Goal: Entertainment & Leisure: Consume media (video, audio)

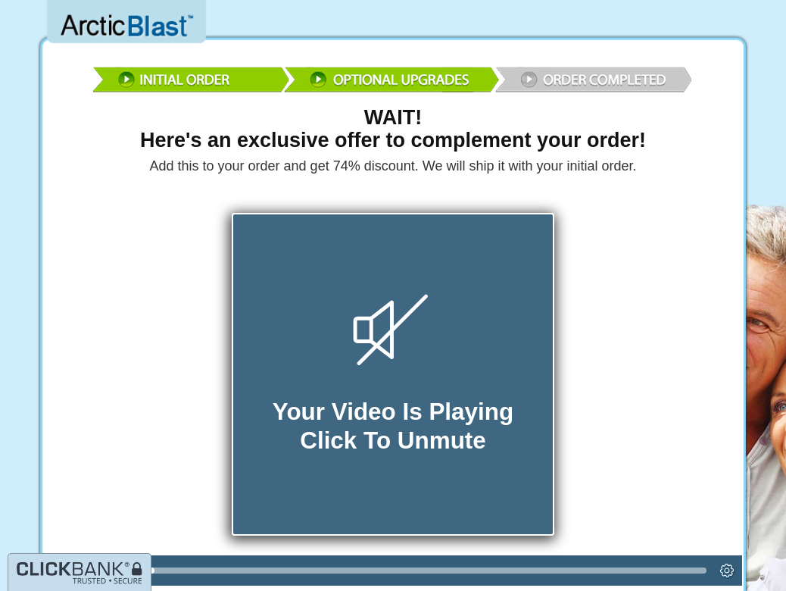
click at [405, 307] on icon at bounding box center [393, 330] width 80 height 73
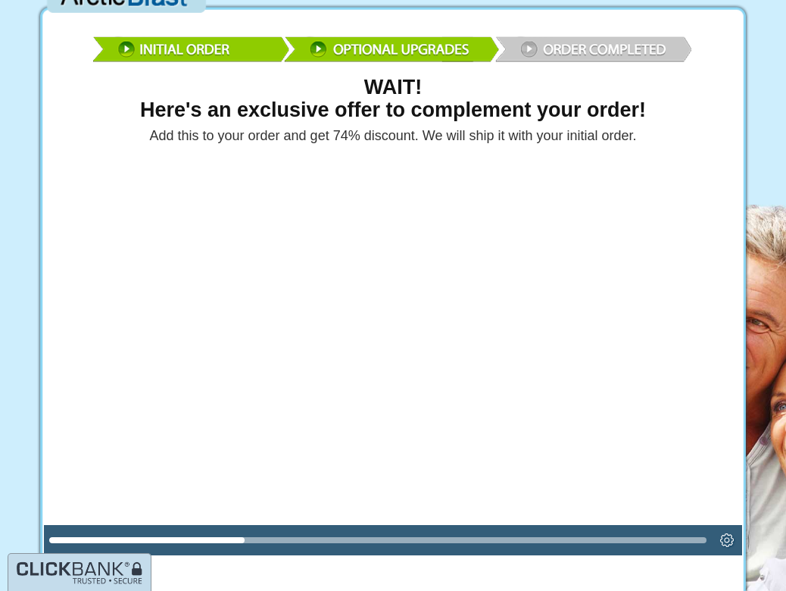
scroll to position [31, 0]
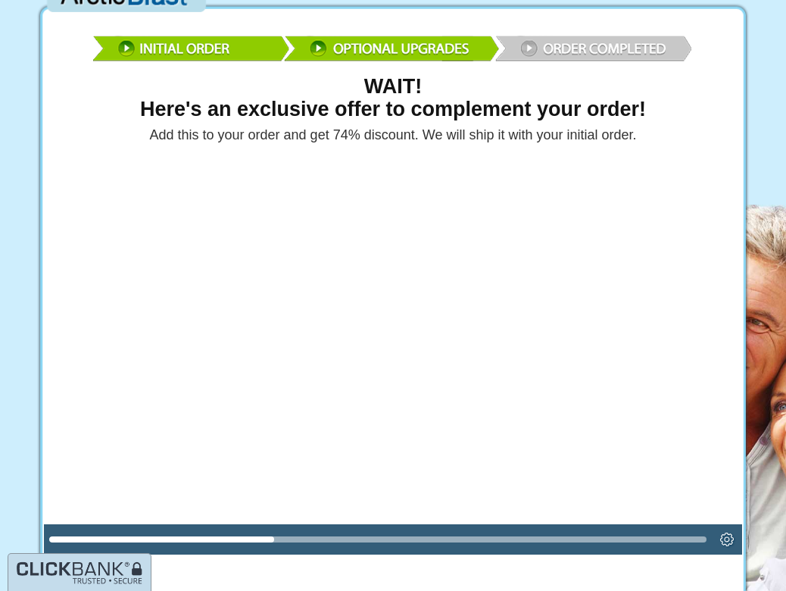
drag, startPoint x: 268, startPoint y: 538, endPoint x: 653, endPoint y: 519, distance: 385.1
click at [653, 519] on div at bounding box center [392, 358] width 697 height 392
click at [728, 535] on icon "Settings" at bounding box center [727, 539] width 14 height 14
drag, startPoint x: 442, startPoint y: 537, endPoint x: 597, endPoint y: 520, distance: 156.1
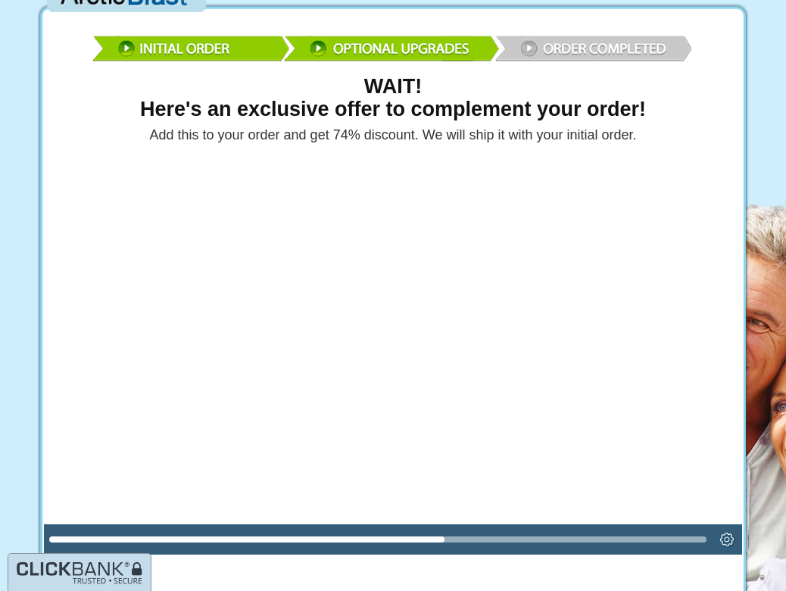
click at [597, 520] on div at bounding box center [392, 358] width 697 height 392
drag, startPoint x: 569, startPoint y: 429, endPoint x: 554, endPoint y: 518, distance: 90.8
click at [581, 45] on img at bounding box center [393, 46] width 606 height 44
click at [529, 323] on div at bounding box center [392, 358] width 697 height 392
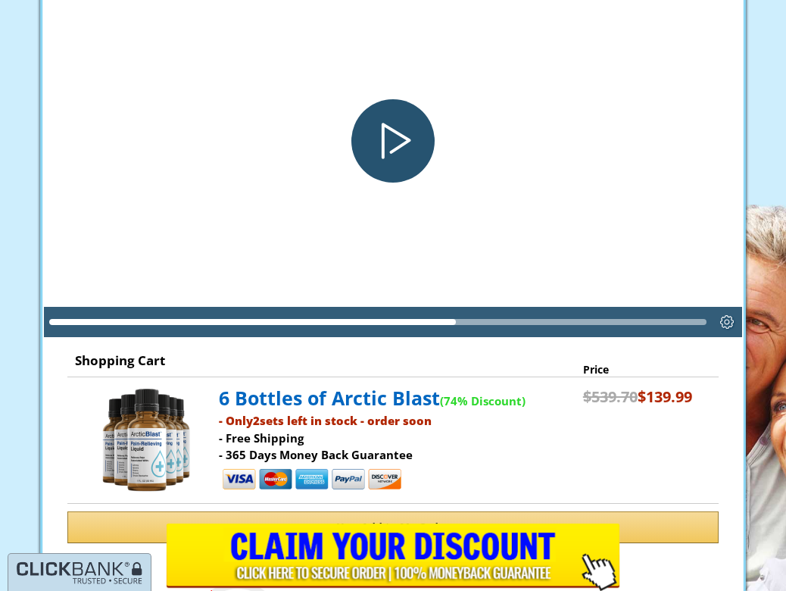
scroll to position [253, 0]
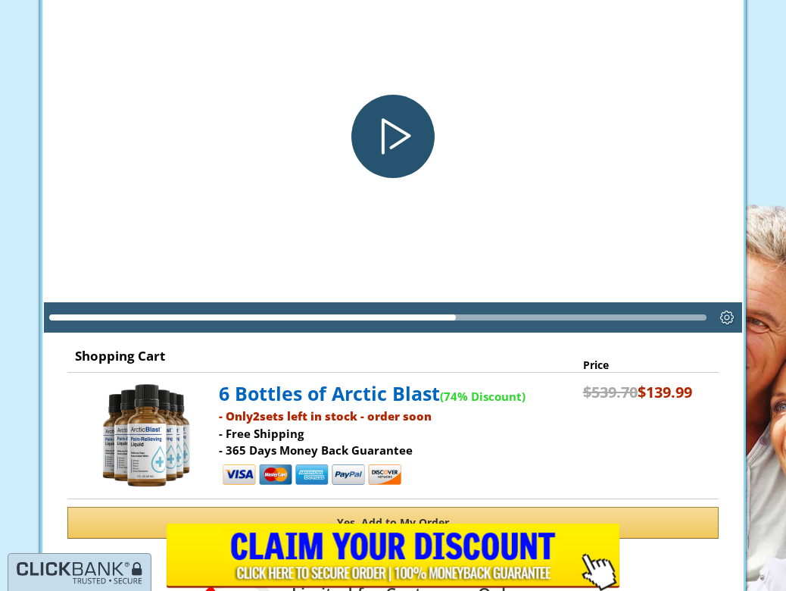
click at [394, 125] on div "Play" at bounding box center [393, 137] width 84 height 84
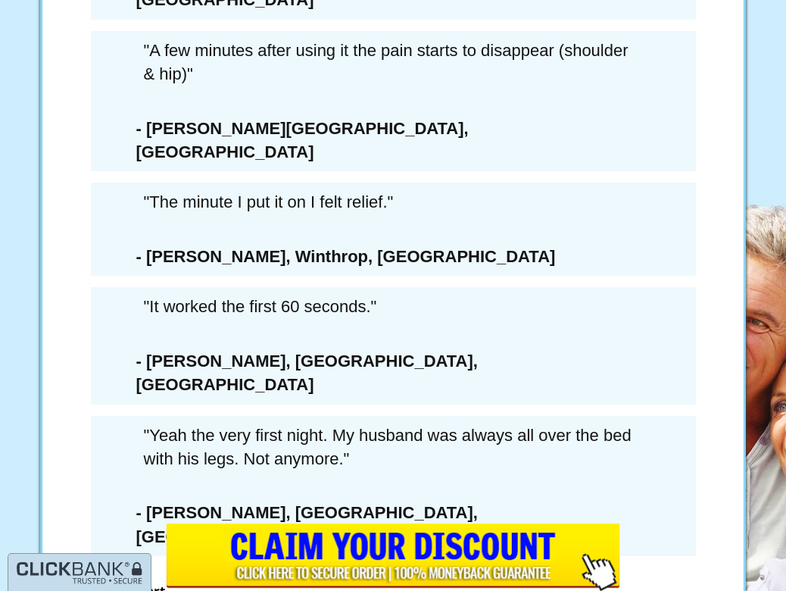
scroll to position [8952, 0]
